Goal: Information Seeking & Learning: Compare options

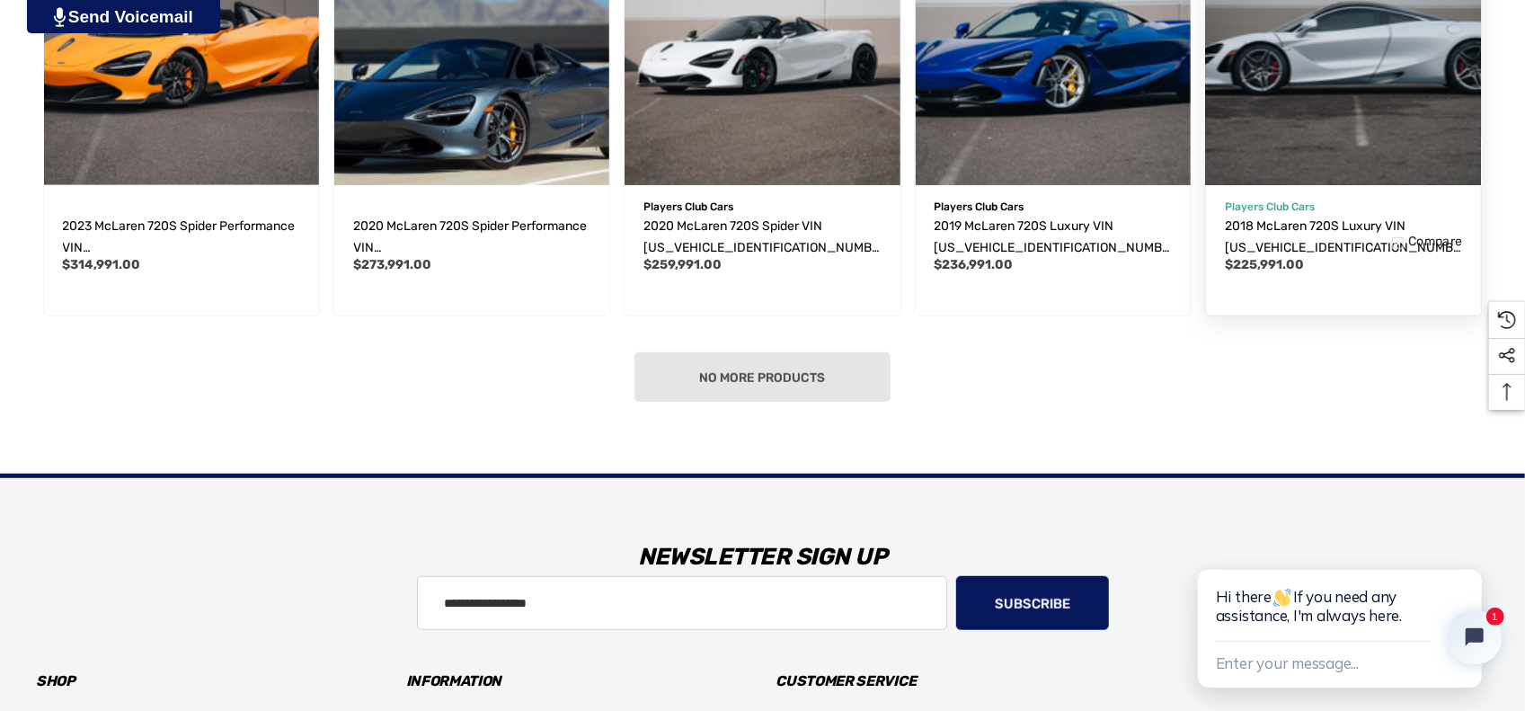
scroll to position [719, 0]
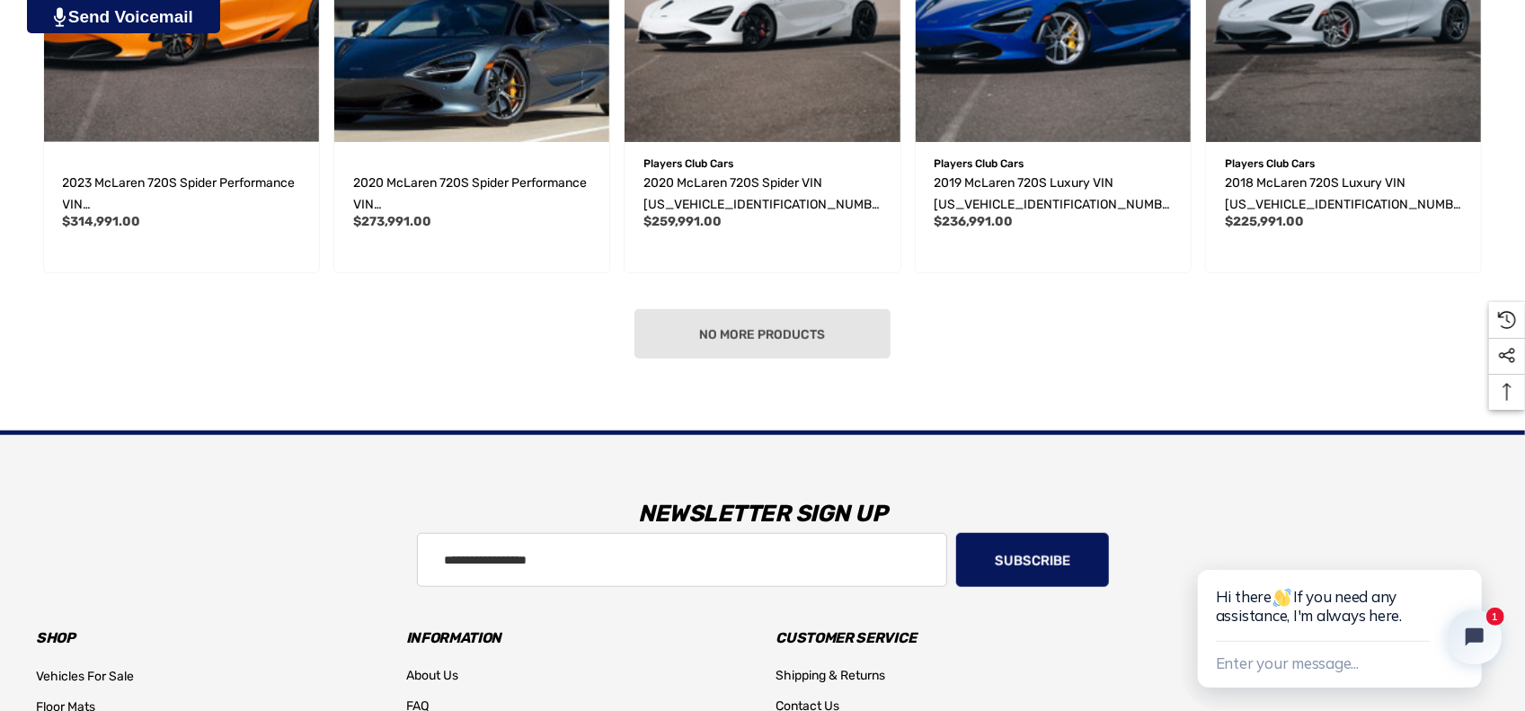
drag, startPoint x: 754, startPoint y: 330, endPoint x: 800, endPoint y: 332, distance: 45.9
click at [755, 330] on div "No more products" at bounding box center [762, 333] width 1453 height 49
click at [776, 333] on div "No more products" at bounding box center [762, 333] width 1453 height 49
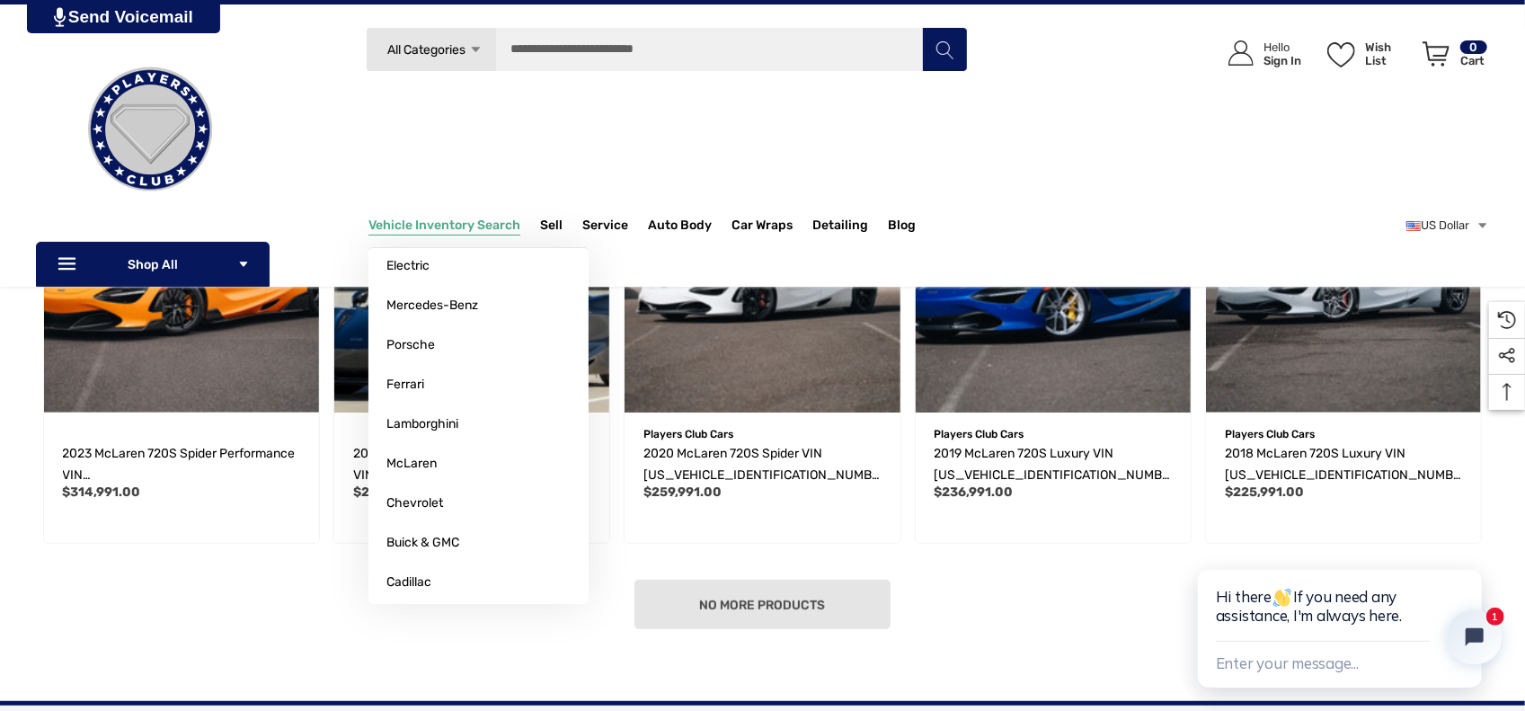
click at [455, 232] on span "Vehicle Inventory Search" at bounding box center [445, 228] width 152 height 20
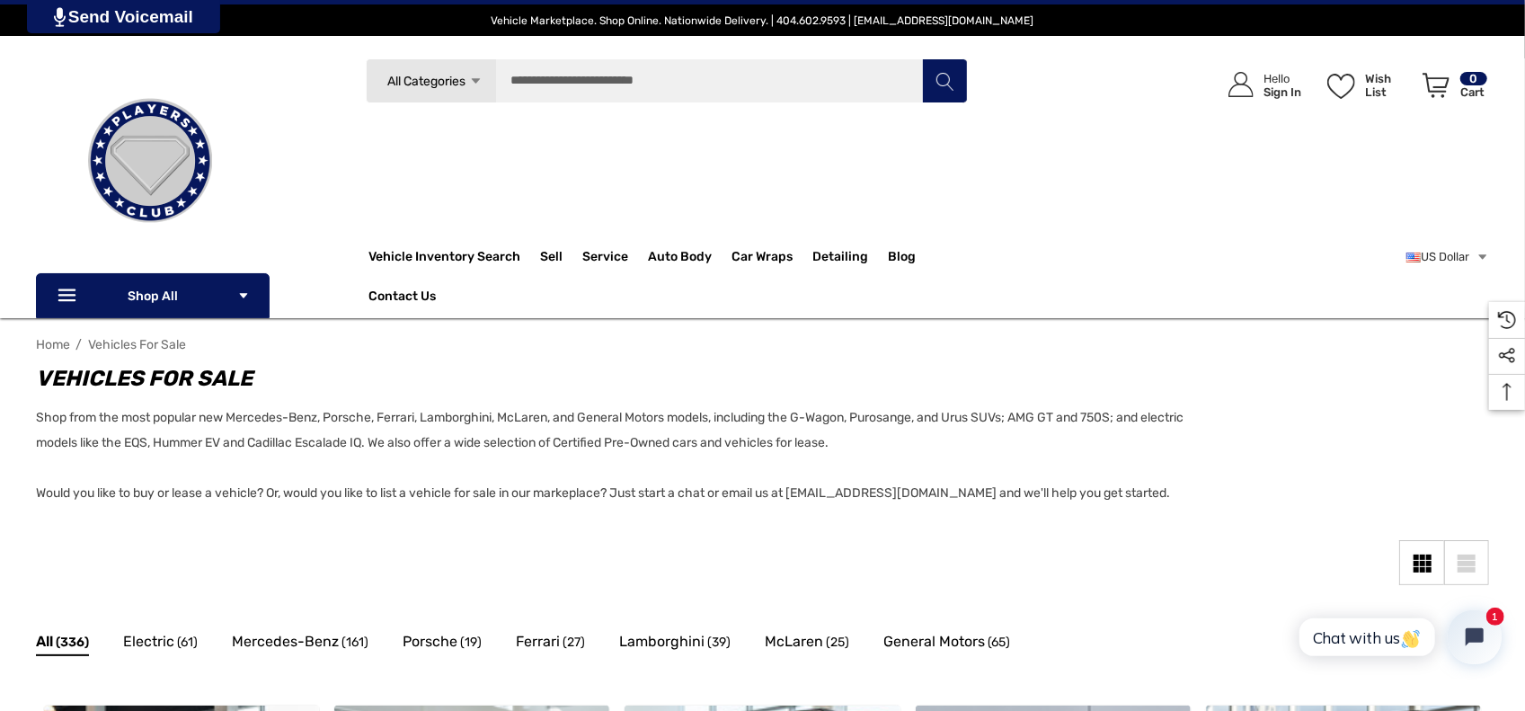
click at [478, 85] on icon "Icon Arrow Down Icon Arrow Down" at bounding box center [475, 81] width 13 height 13
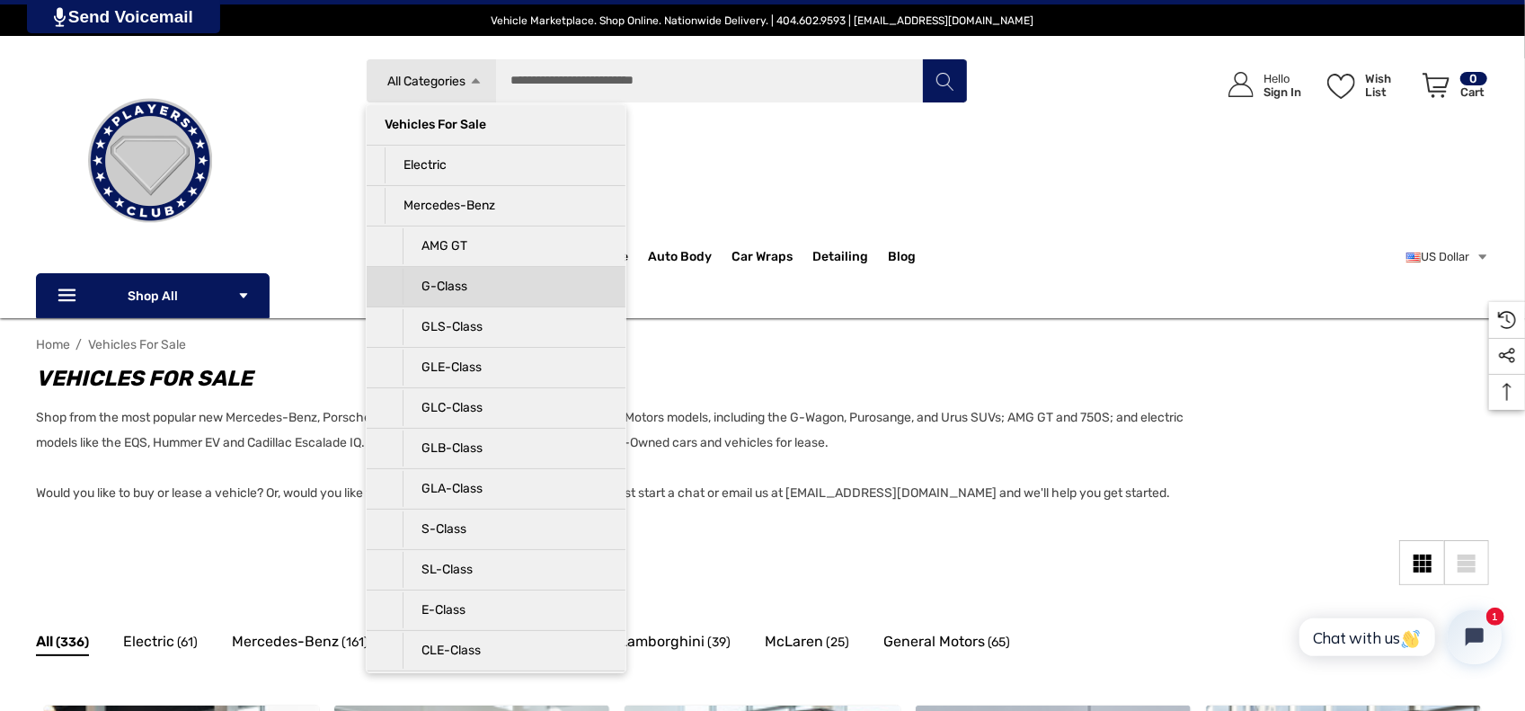
click at [468, 282] on p "G-Class" at bounding box center [505, 287] width 205 height 36
click at [433, 284] on p "G-Class" at bounding box center [505, 287] width 205 height 36
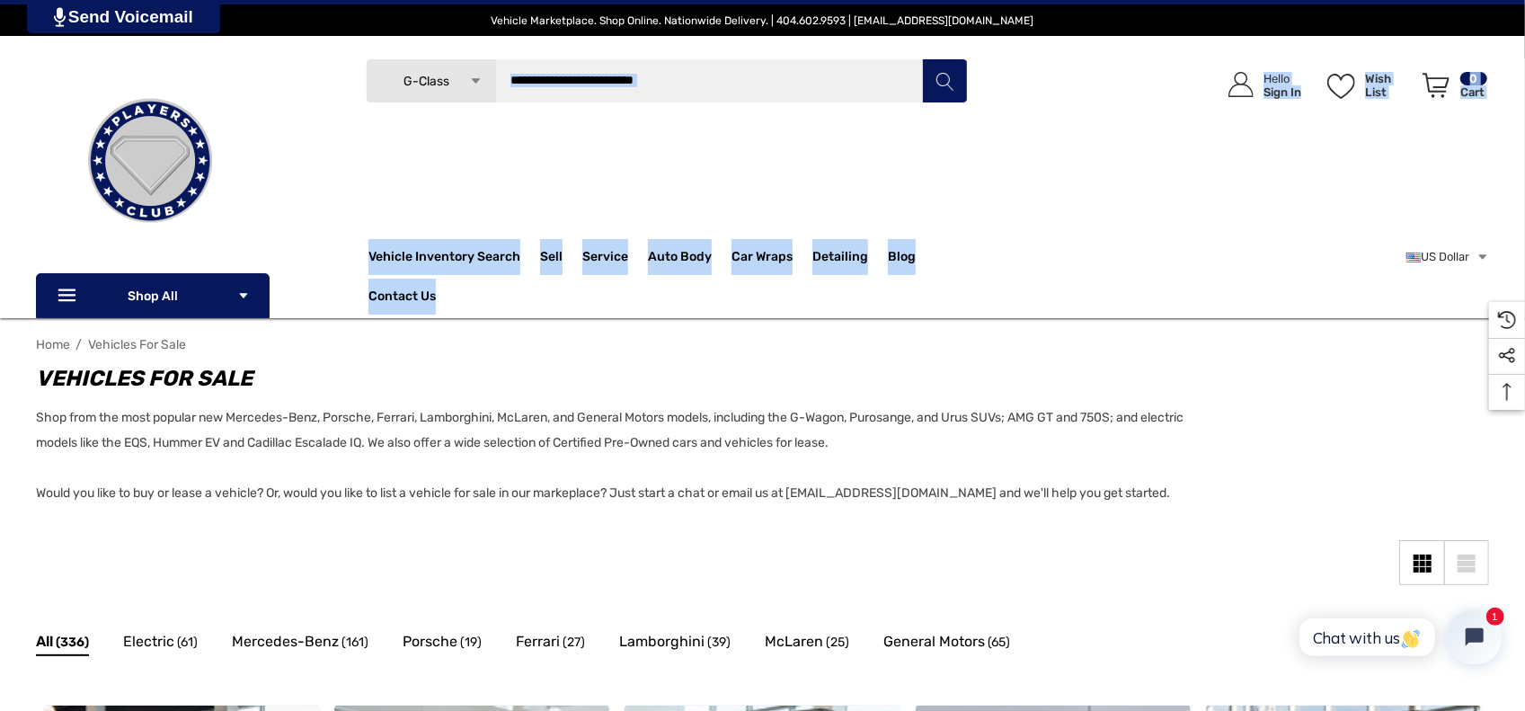
click at [435, 284] on div "Search G-Class Icon Arrow Down Icon Arrow Down Icon Arrow Up Icon Arrow Up Vehi…" at bounding box center [762, 188] width 1525 height 260
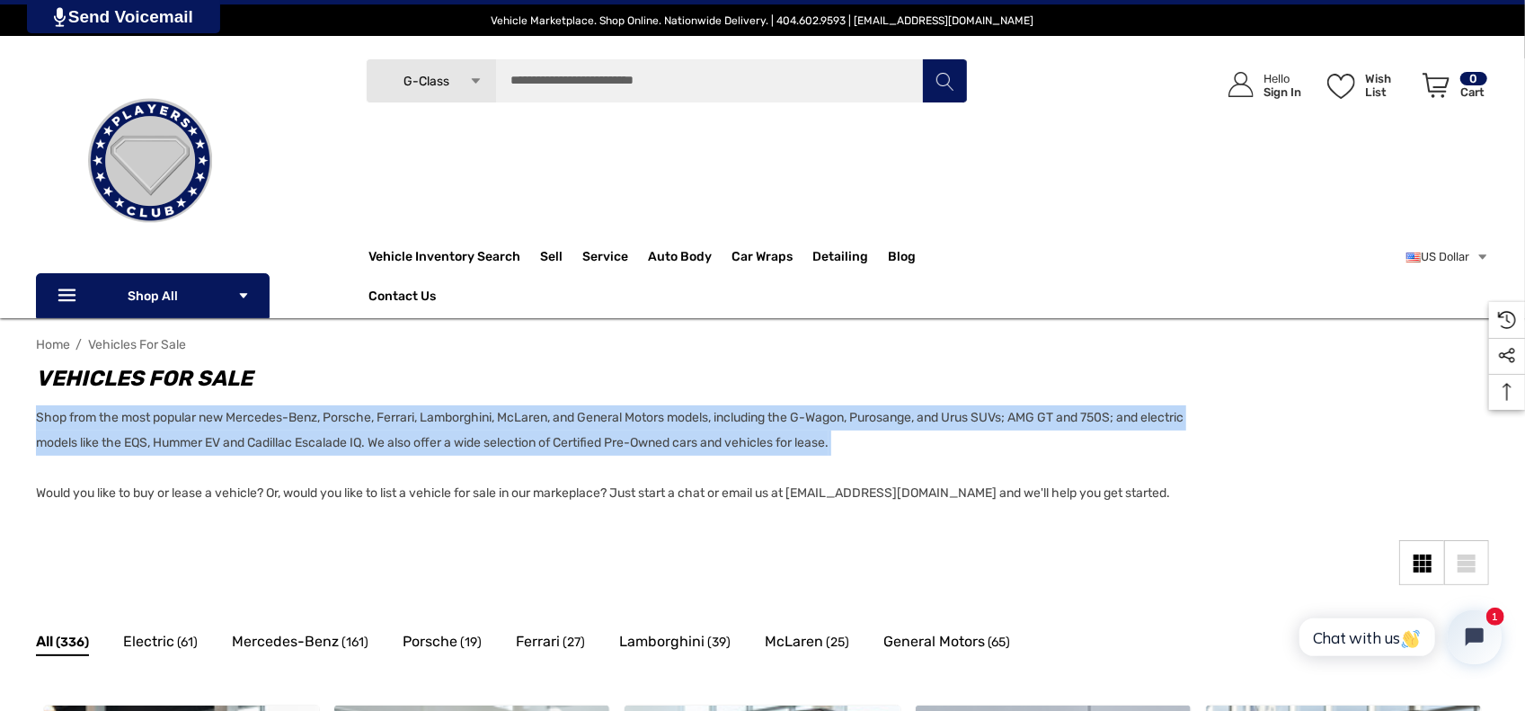
click at [1349, 456] on div "Vehicles For Sale Shop from the most popular new Mercedes-Benz, Porsche, Ferrar…" at bounding box center [762, 434] width 1453 height 144
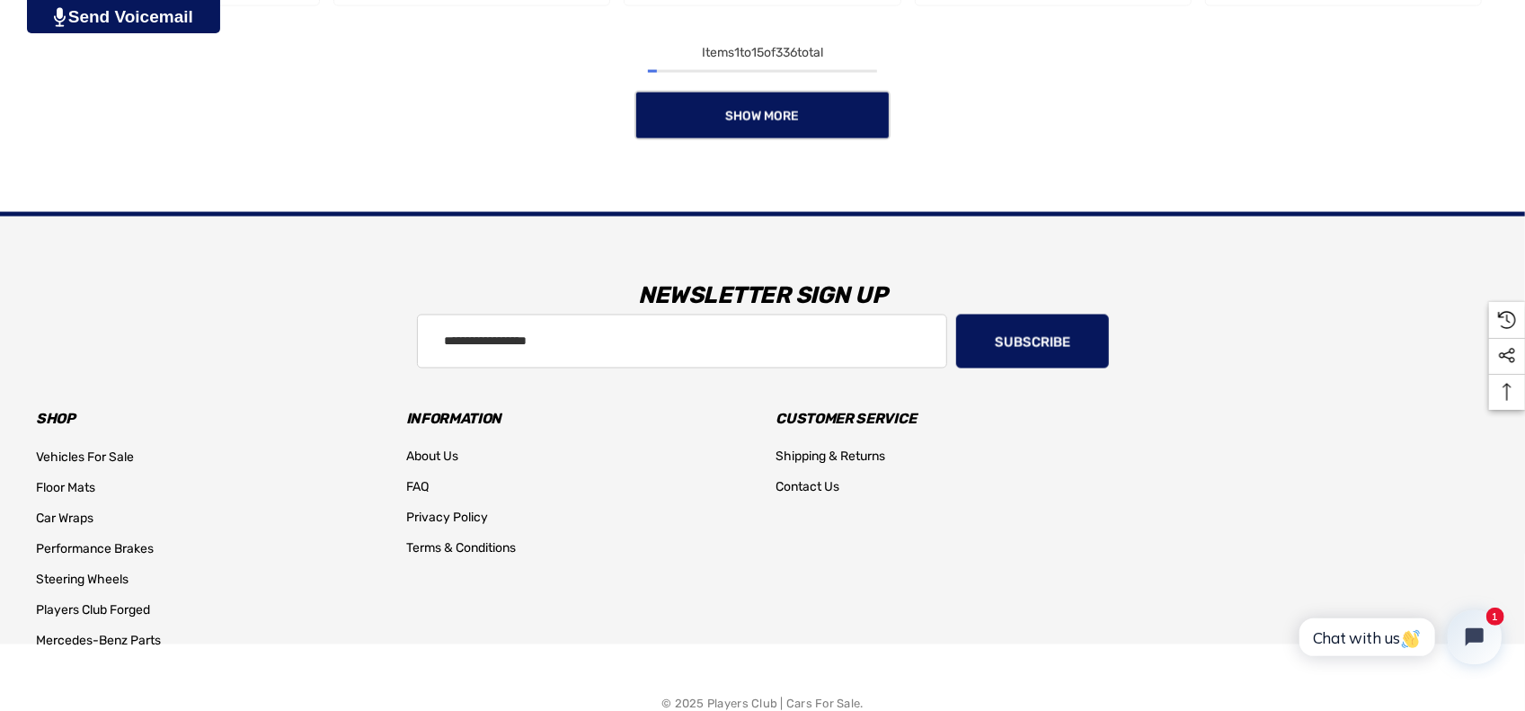
scroll to position [1977, 0]
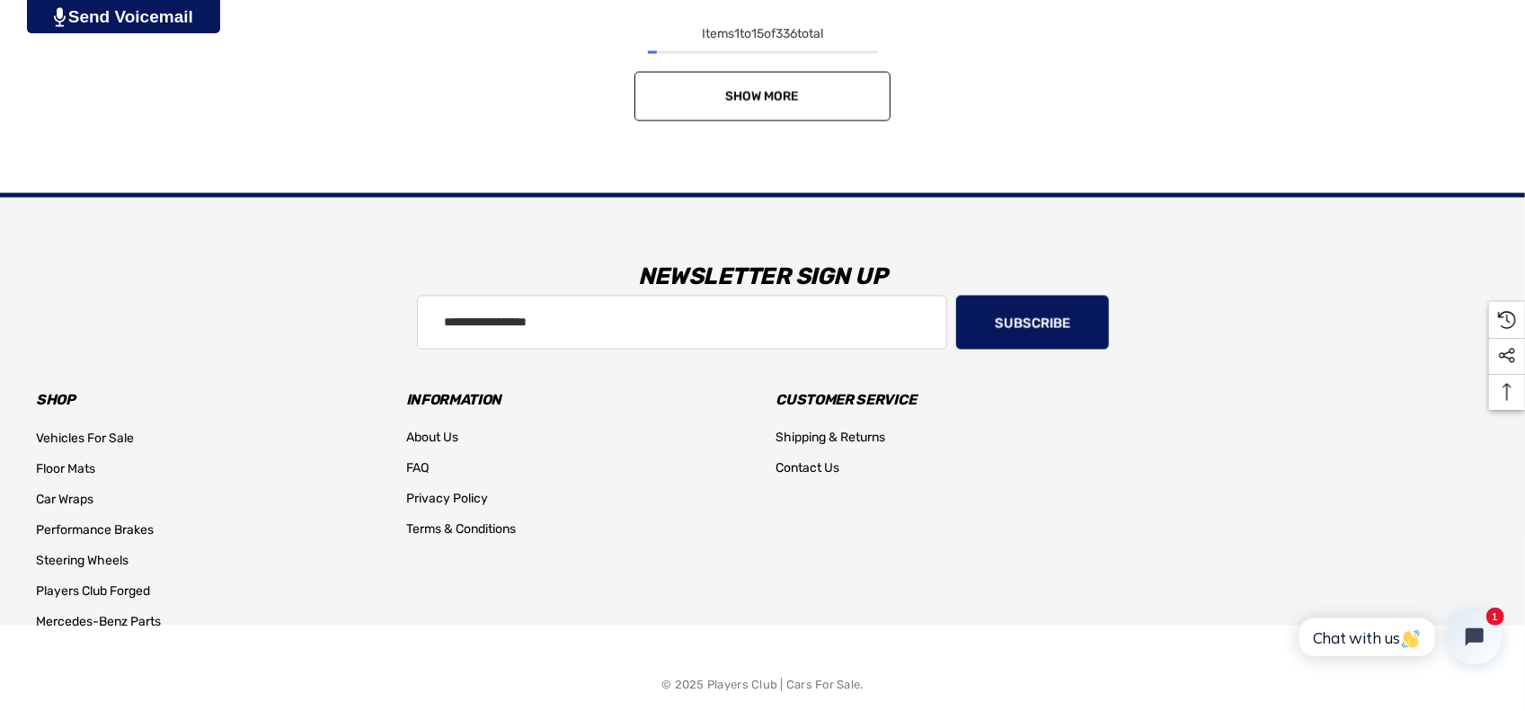
click at [717, 112] on link "Show More" at bounding box center [763, 96] width 256 height 49
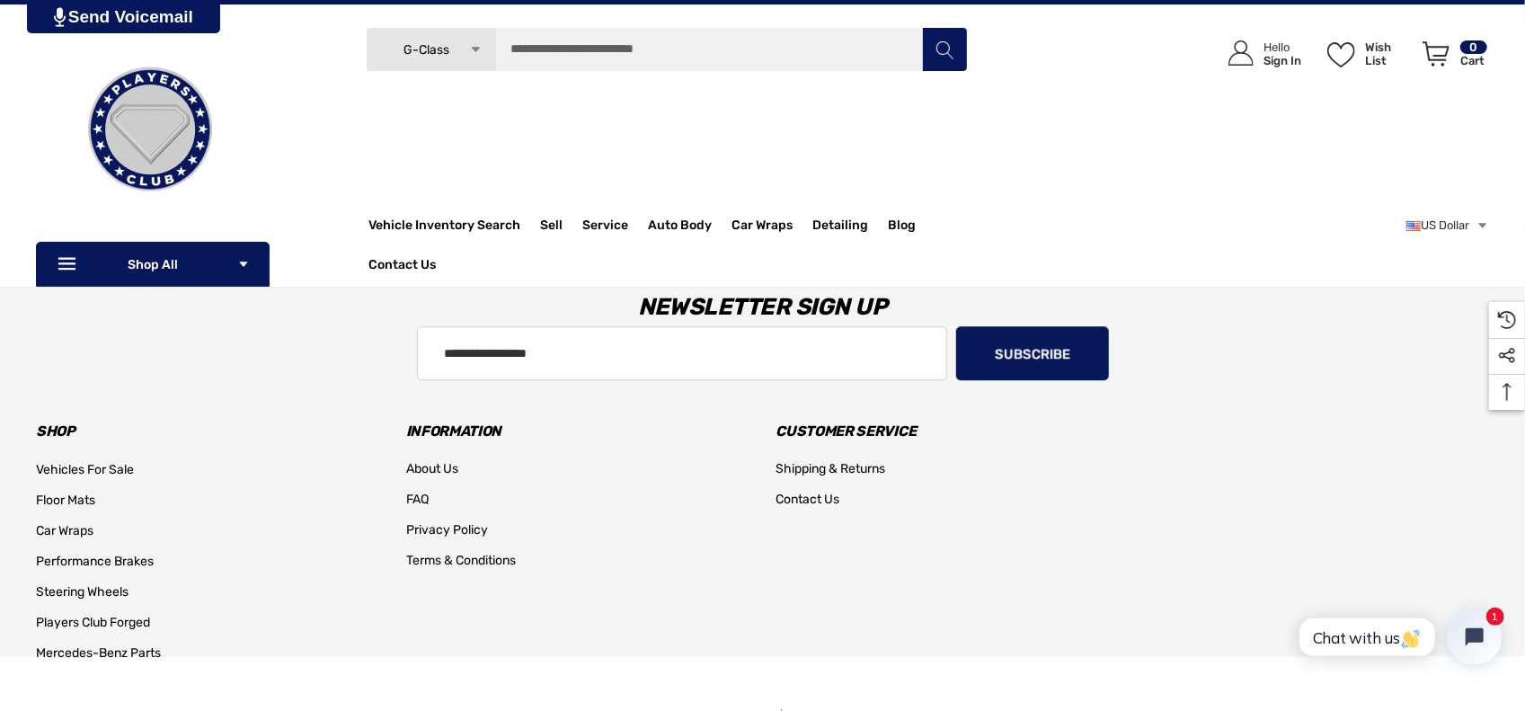
scroll to position [2929, 0]
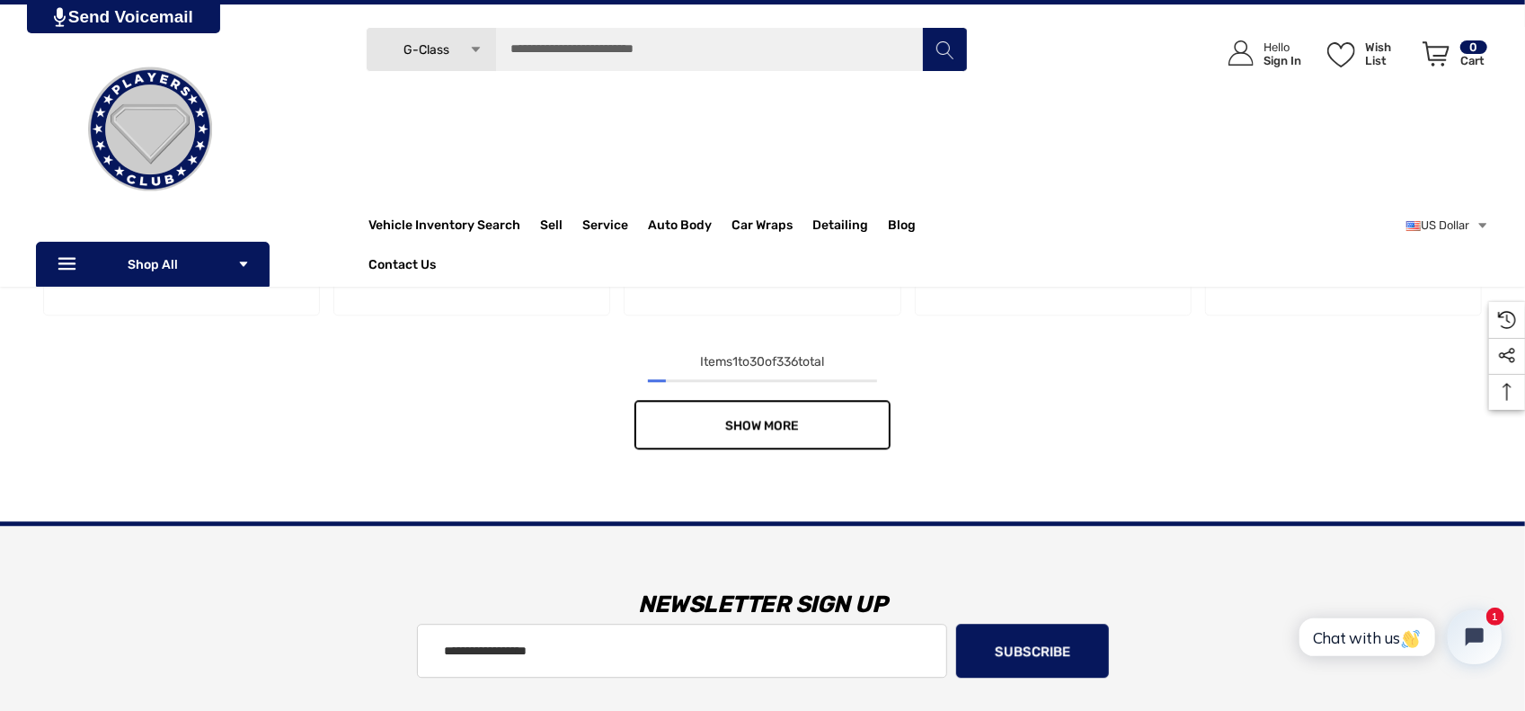
click at [847, 425] on link "Show More" at bounding box center [763, 424] width 256 height 49
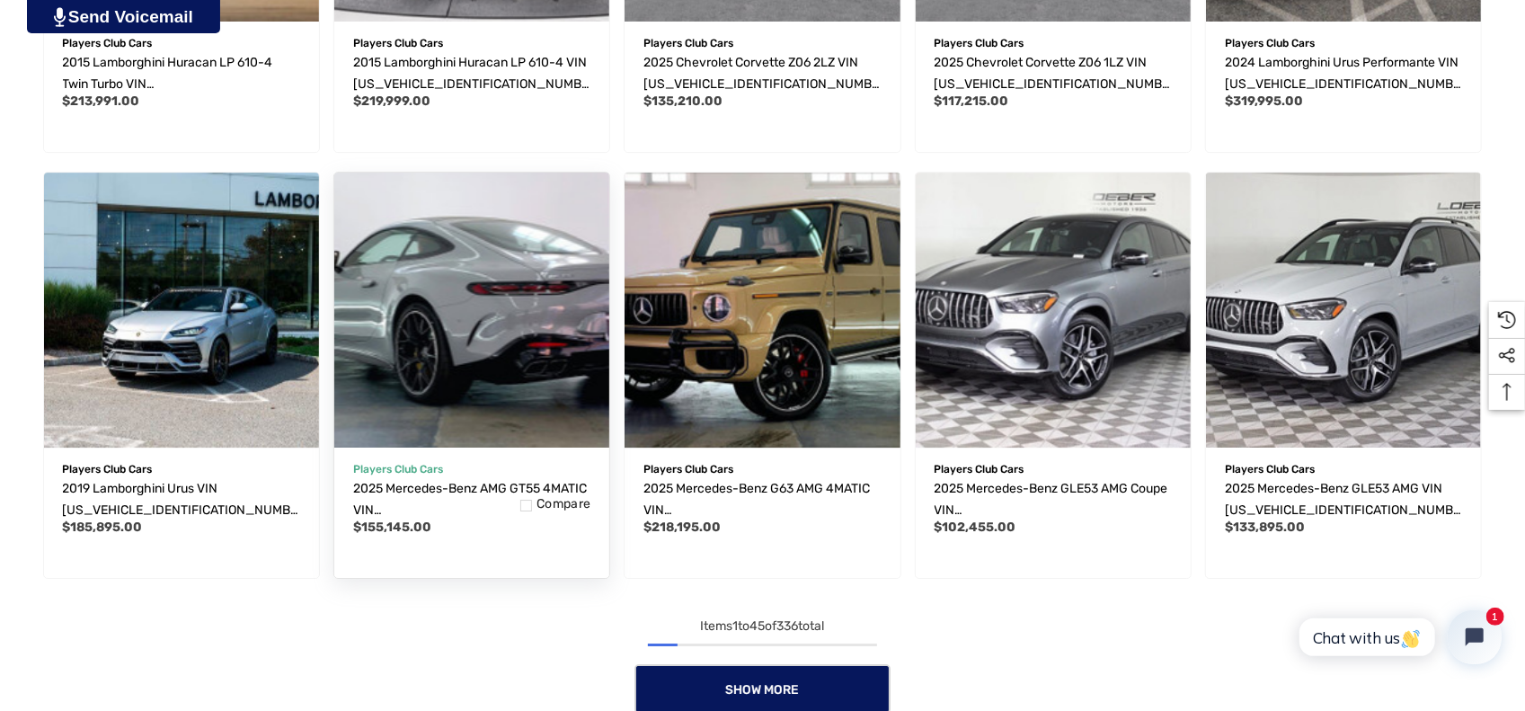
scroll to position [4008, 0]
